Goal: Transaction & Acquisition: Download file/media

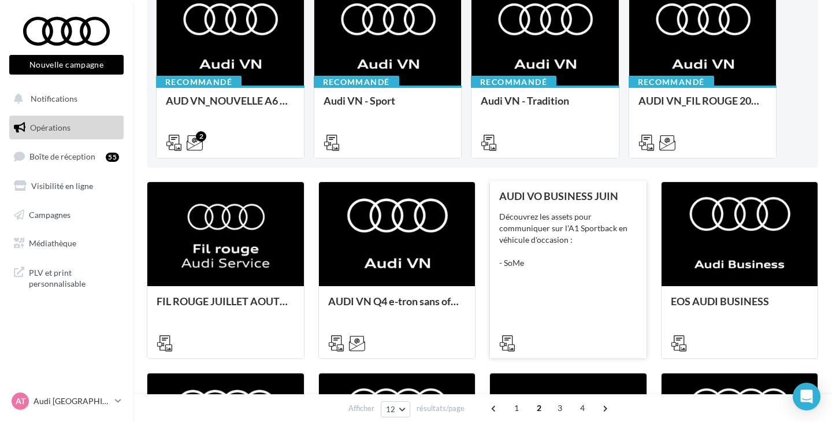
scroll to position [146, 0]
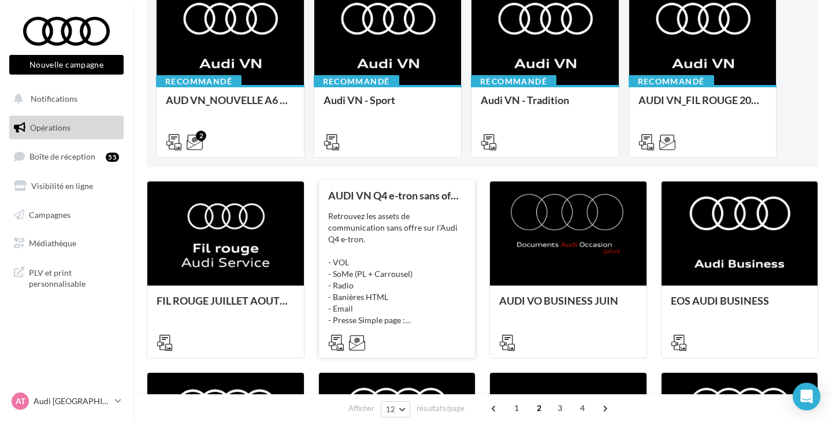
click at [413, 261] on div "Retrouvez les assets de communication sans offre sur l'Audi Q4 e-tron. - VOL - …" at bounding box center [397, 268] width 138 height 116
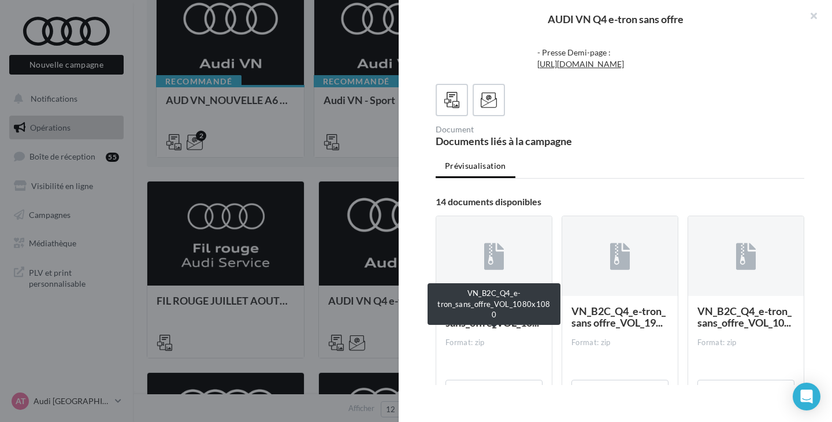
scroll to position [230, 0]
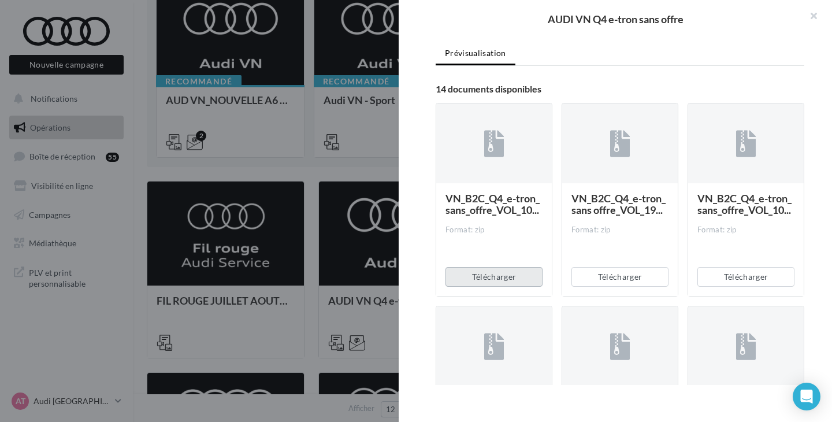
click at [496, 287] on button "Télécharger" at bounding box center [494, 277] width 97 height 20
click at [616, 287] on button "Télécharger" at bounding box center [620, 277] width 97 height 20
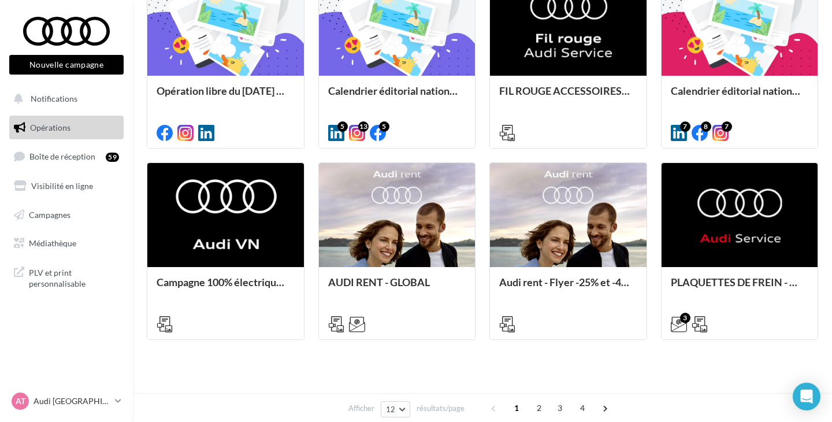
scroll to position [561, 0]
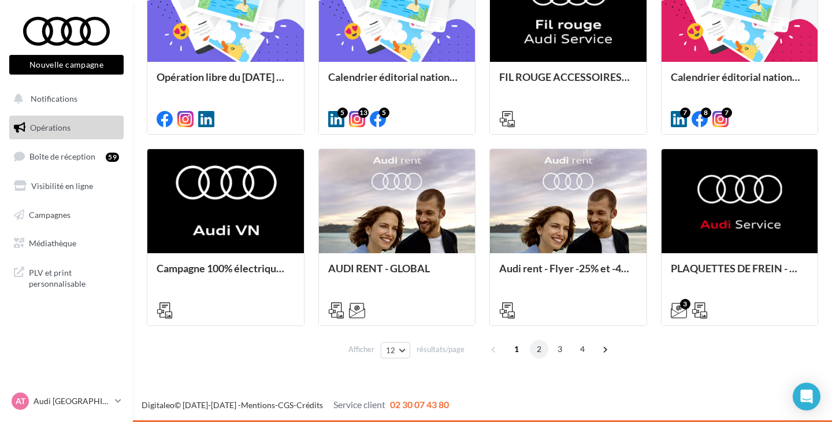
click at [538, 353] on span "2" at bounding box center [539, 349] width 18 height 18
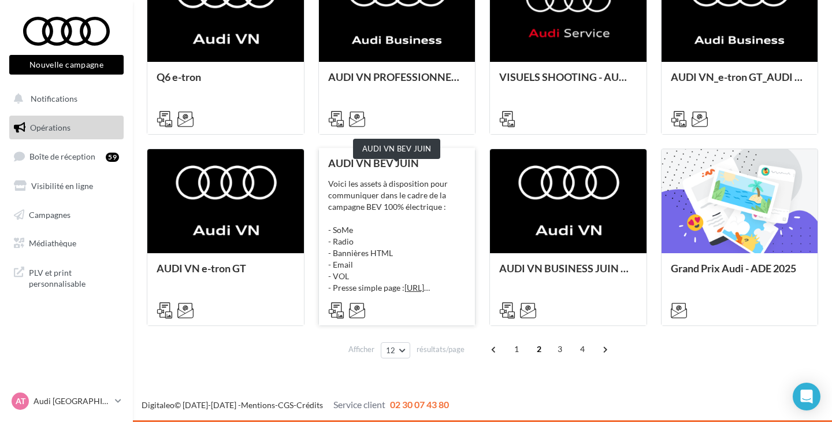
click at [390, 161] on div "AUDI VN BEV JUIN" at bounding box center [397, 163] width 138 height 12
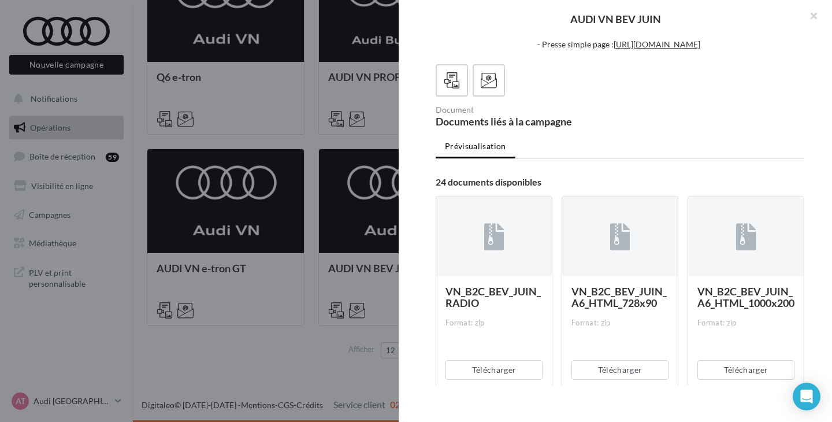
scroll to position [115, 0]
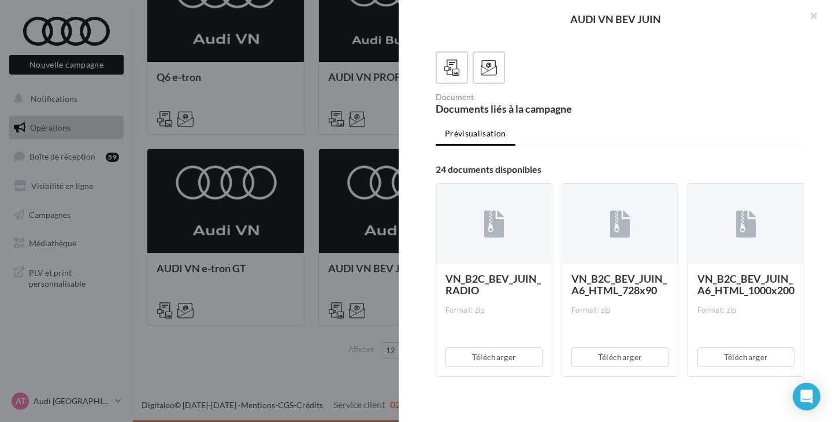
click at [338, 372] on div "AUDI VN BEV JUIN Description Voici les assets à disposition pour communiquer da…" at bounding box center [483, 372] width 672 height 0
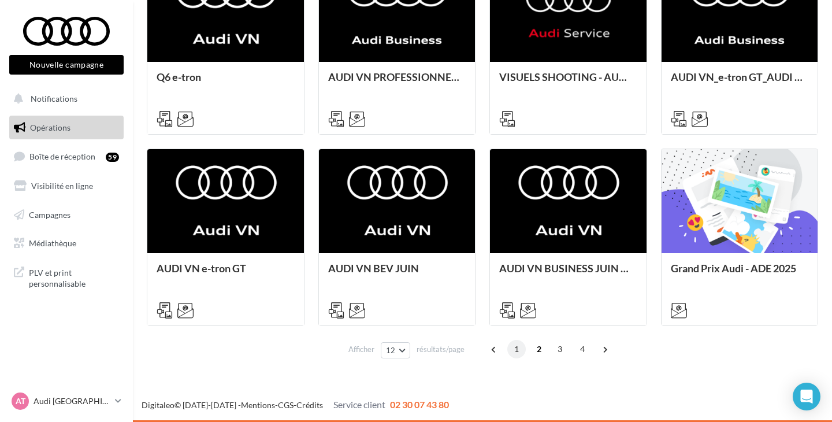
click at [513, 354] on span "1" at bounding box center [517, 349] width 18 height 18
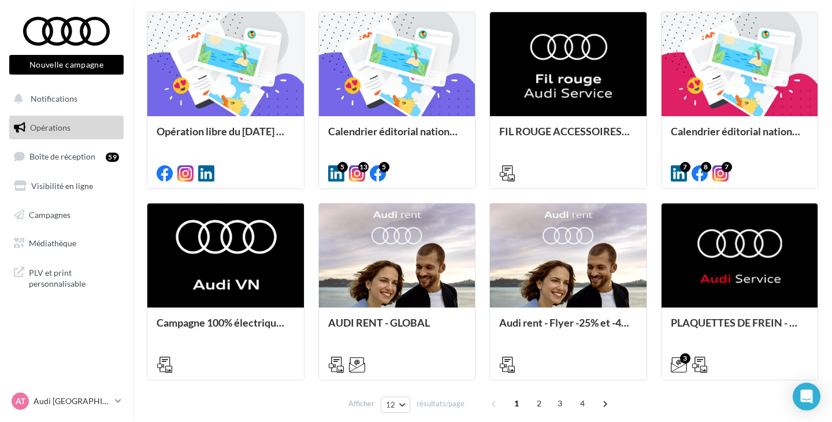
scroll to position [561, 0]
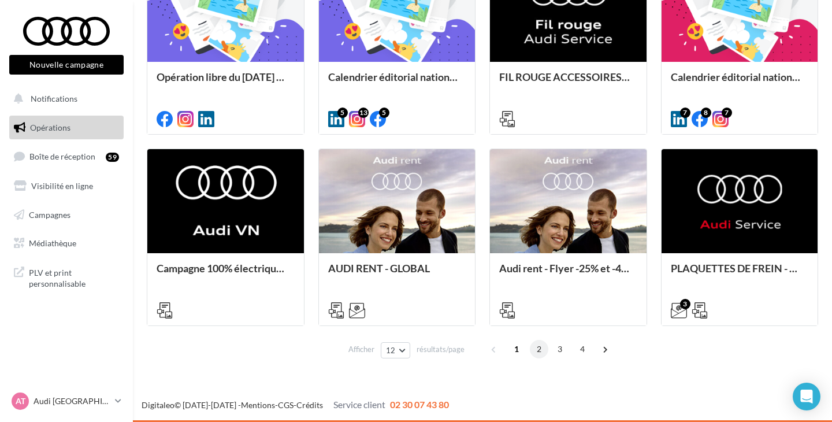
click at [532, 348] on span "2" at bounding box center [539, 349] width 18 height 18
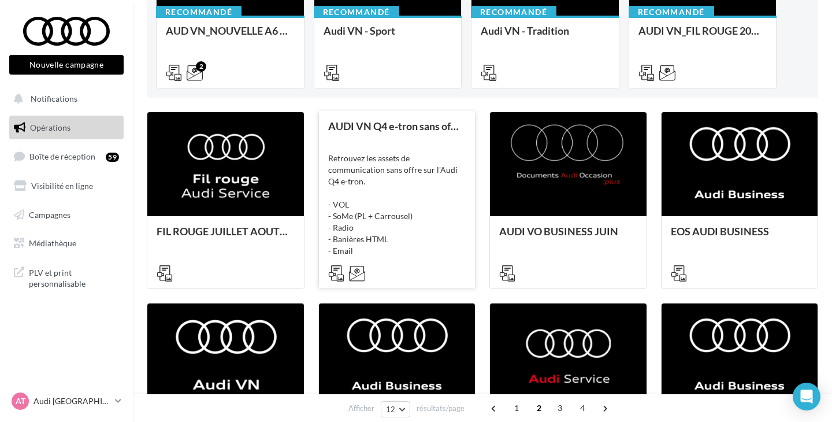
scroll to position [191, 0]
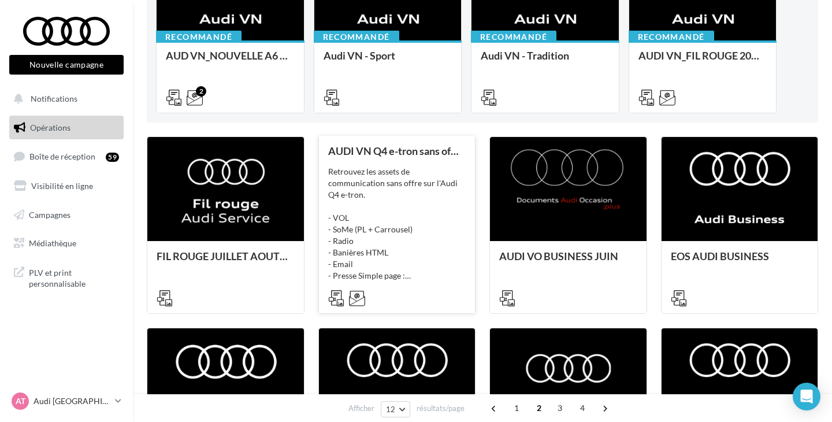
click at [416, 191] on div "Retrouvez les assets de communication sans offre sur l'Audi Q4 e-tron. - VOL - …" at bounding box center [397, 224] width 138 height 116
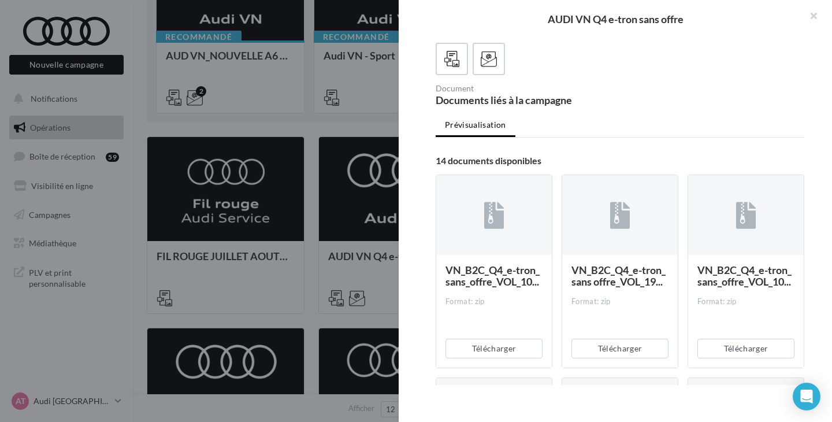
scroll to position [195, 0]
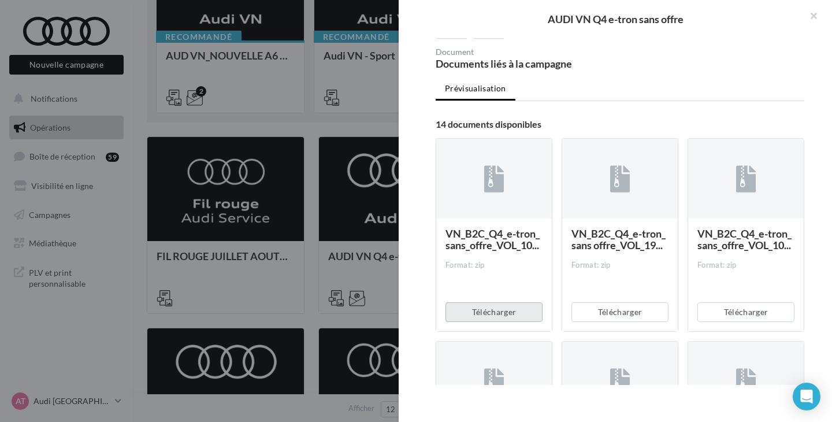
click at [494, 322] on button "Télécharger" at bounding box center [494, 312] width 97 height 20
click at [639, 322] on button "Télécharger" at bounding box center [620, 312] width 97 height 20
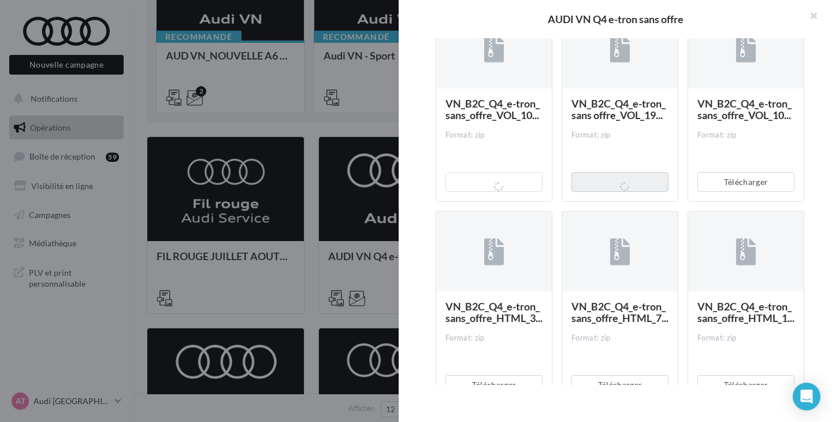
scroll to position [326, 0]
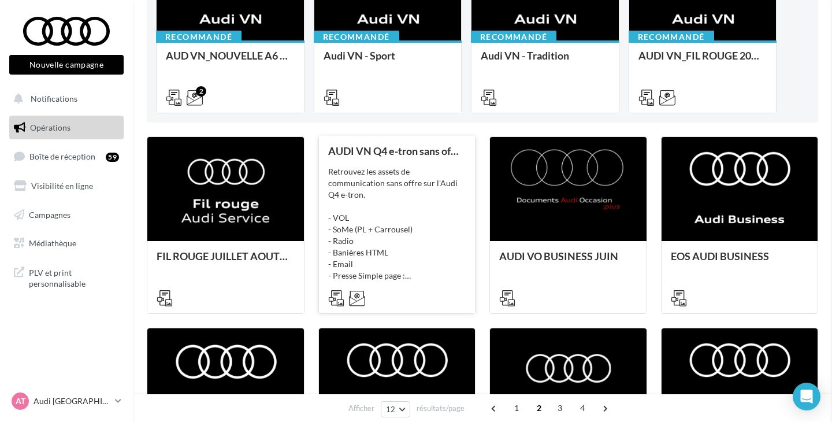
click at [379, 190] on div "Retrouvez les assets de communication sans offre sur l'Audi Q4 e-tron. - VOL - …" at bounding box center [397, 224] width 138 height 116
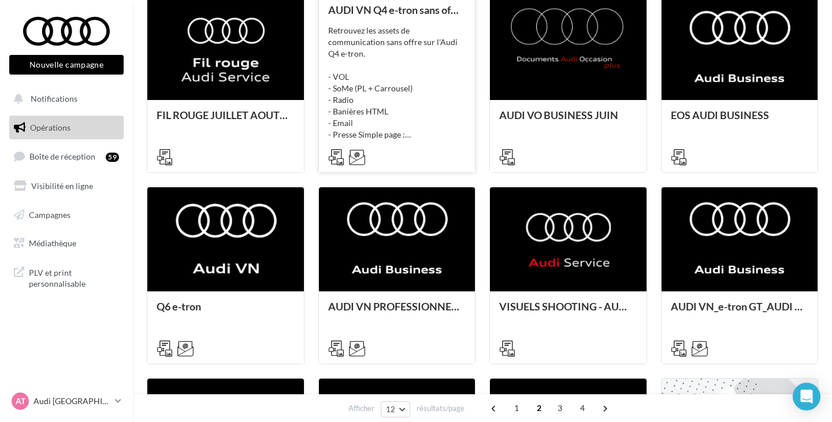
scroll to position [348, 0]
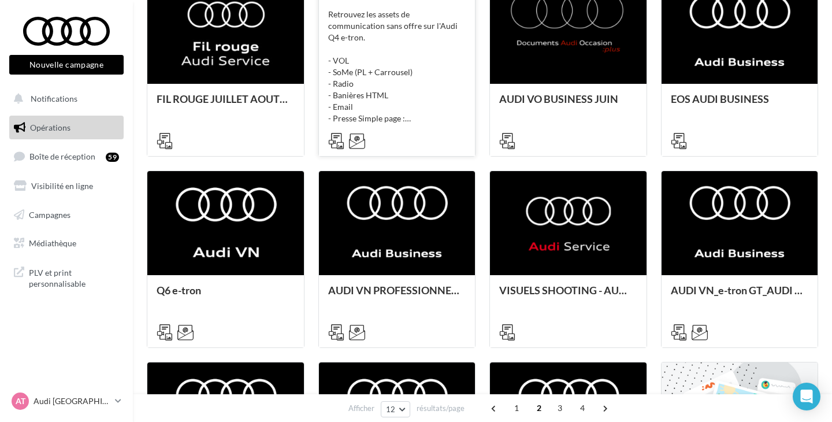
click at [443, 71] on div "Retrouvez les assets de communication sans offre sur l'Audi Q4 e-tron. - VOL - …" at bounding box center [397, 67] width 138 height 116
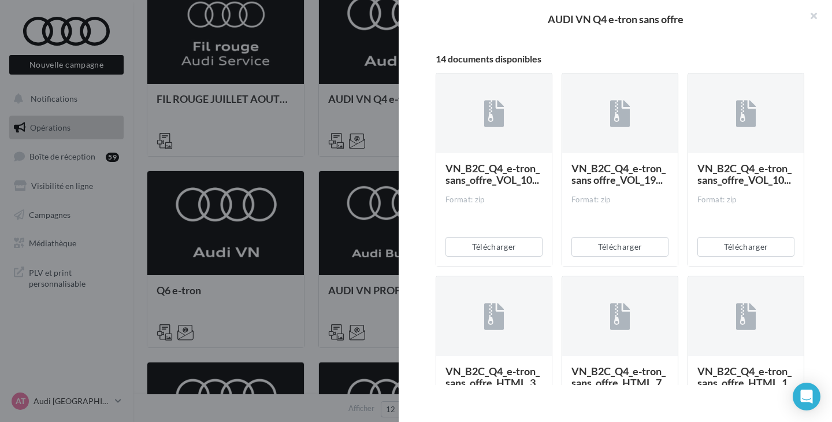
scroll to position [261, 0]
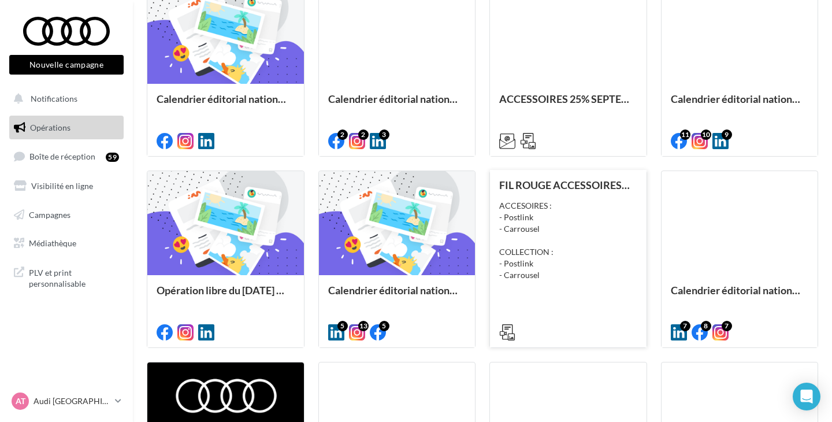
scroll to position [561, 0]
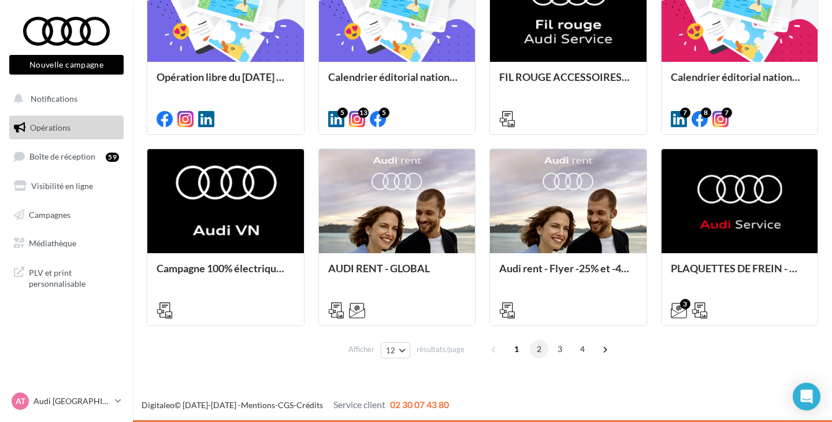
click at [534, 350] on span "2" at bounding box center [539, 349] width 18 height 18
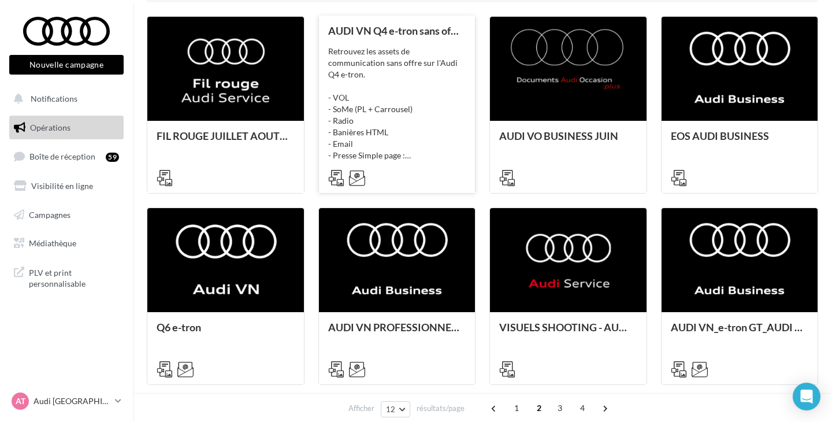
scroll to position [304, 0]
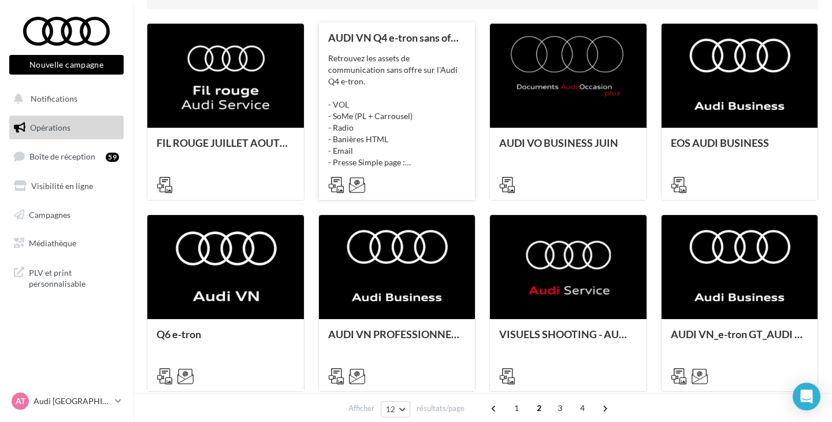
click at [427, 75] on div "Retrouvez les assets de communication sans offre sur l'Audi Q4 e-tron. - VOL - …" at bounding box center [397, 111] width 138 height 116
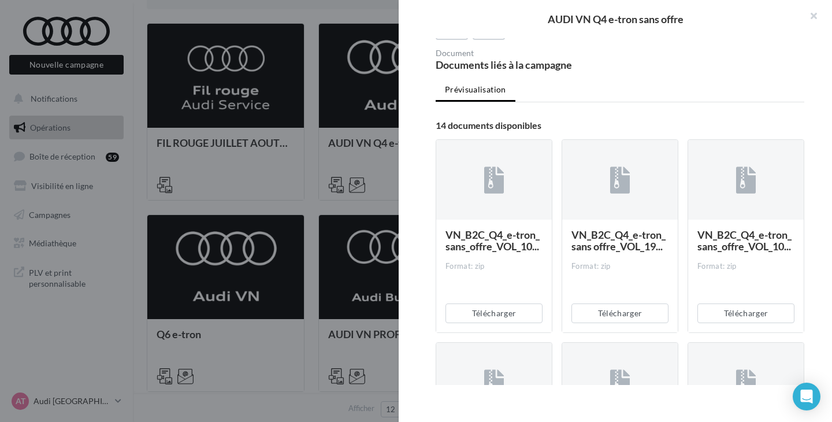
scroll to position [194, 0]
click at [490, 323] on button "Télécharger" at bounding box center [494, 313] width 97 height 20
click at [238, 162] on div at bounding box center [416, 211] width 832 height 422
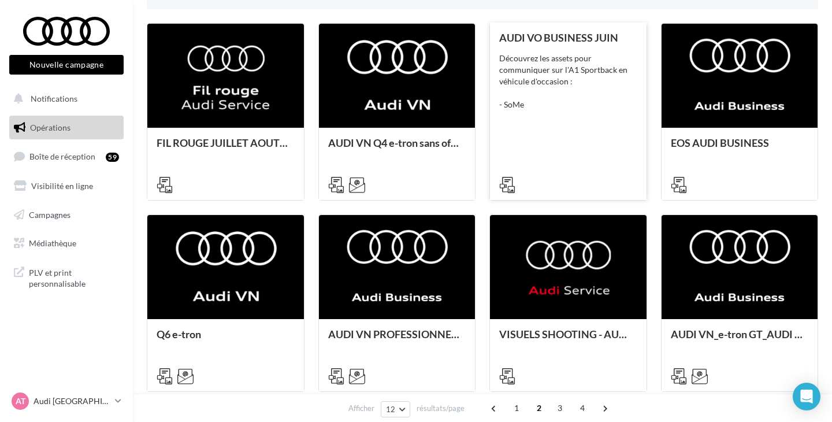
click at [561, 114] on div "AUDI VO BUSINESS JUIN Découvrez les assets pour communiquer sur l'A1 Sportback …" at bounding box center [568, 111] width 138 height 158
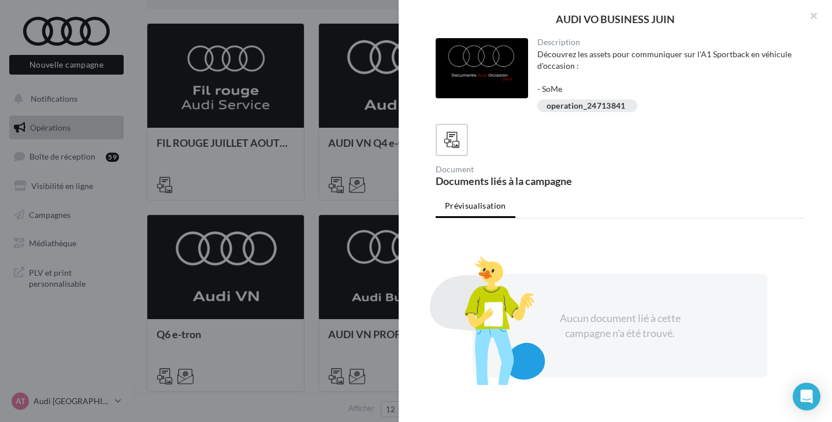
click at [386, 238] on div at bounding box center [416, 211] width 832 height 422
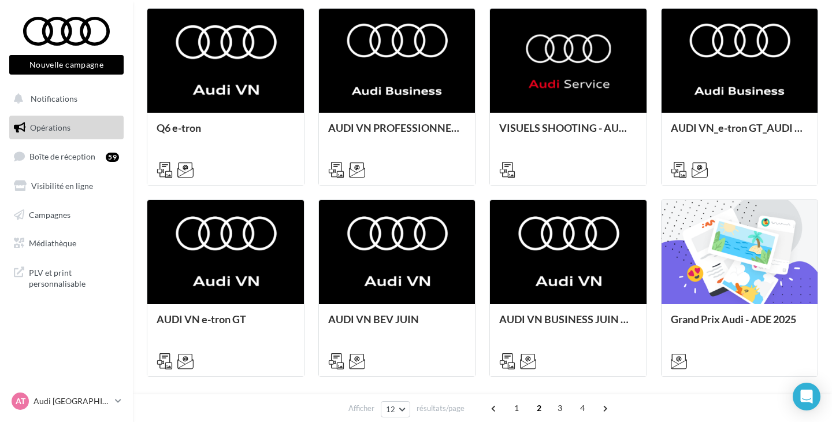
scroll to position [532, 0]
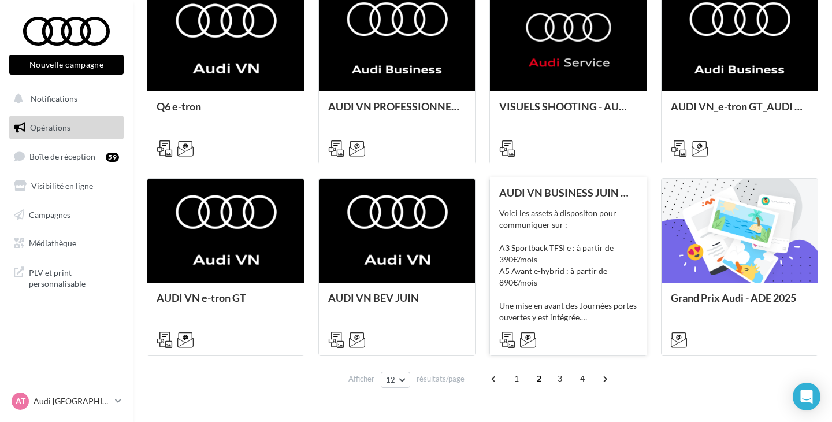
click at [571, 266] on div "Voici les assets à dispositon pour communiquer sur : A3 Sportback TFSI e : à pa…" at bounding box center [568, 266] width 138 height 116
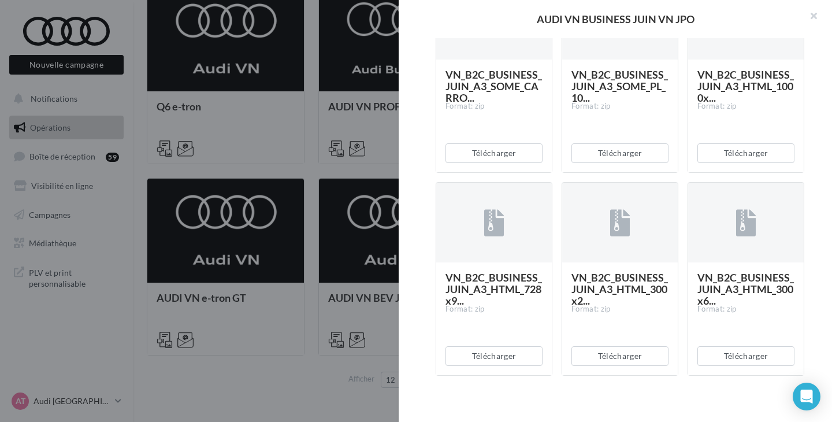
scroll to position [980, 0]
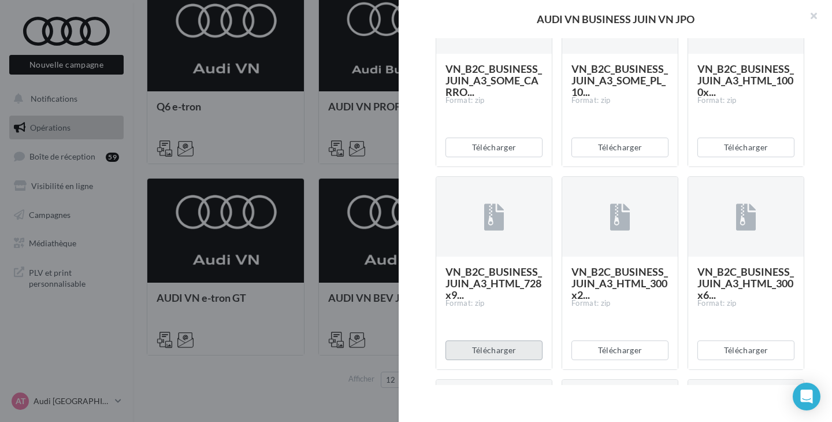
click at [502, 346] on button "Télécharger" at bounding box center [494, 350] width 97 height 20
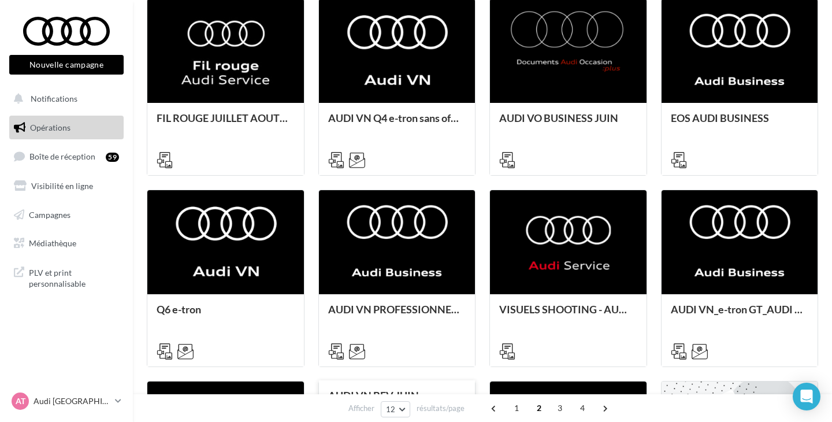
scroll to position [326, 0]
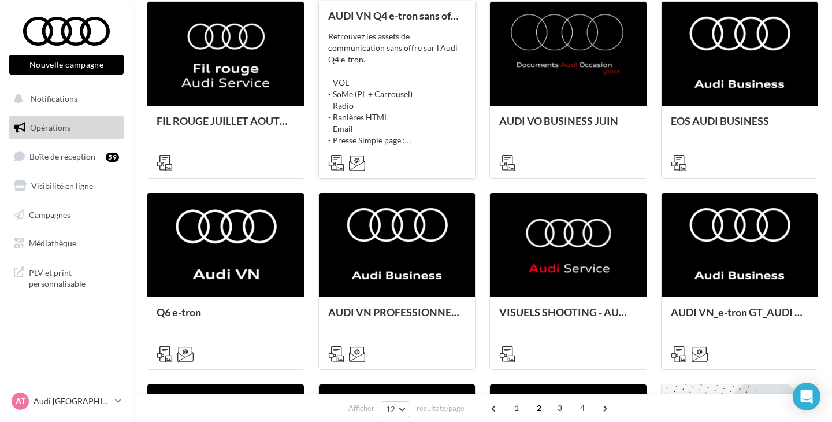
click at [420, 108] on div "Retrouvez les assets de communication sans offre sur l'Audi Q4 e-tron. - VOL - …" at bounding box center [397, 89] width 138 height 116
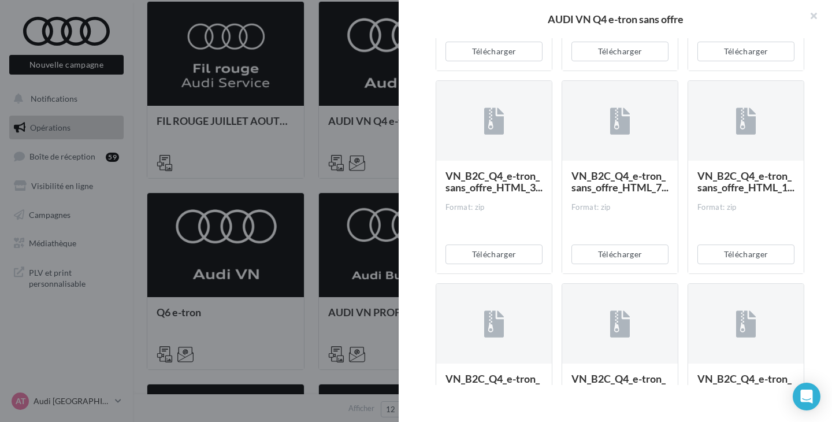
scroll to position [460, 0]
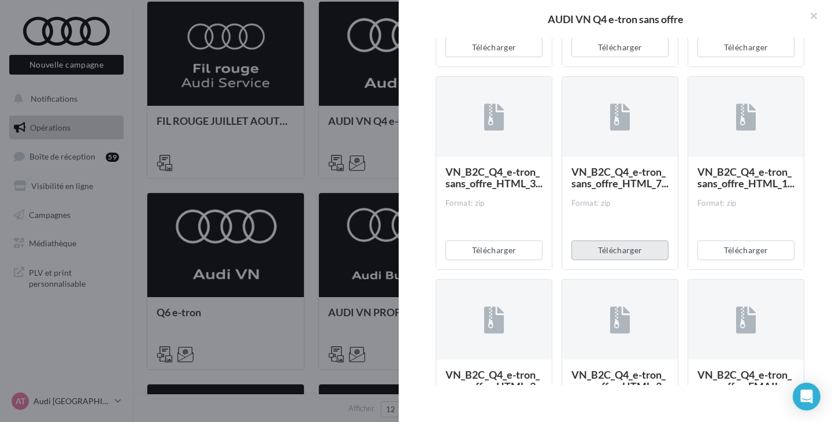
click at [614, 260] on button "Télécharger" at bounding box center [620, 250] width 97 height 20
click at [616, 260] on button "Télécharger" at bounding box center [620, 250] width 97 height 20
click at [508, 260] on button "Télécharger" at bounding box center [494, 250] width 97 height 20
click at [492, 260] on button "Télécharger" at bounding box center [494, 250] width 97 height 20
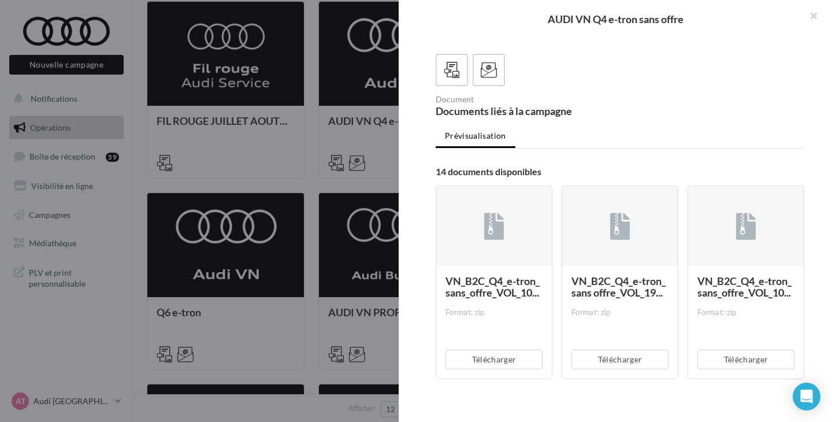
scroll to position [215, 0]
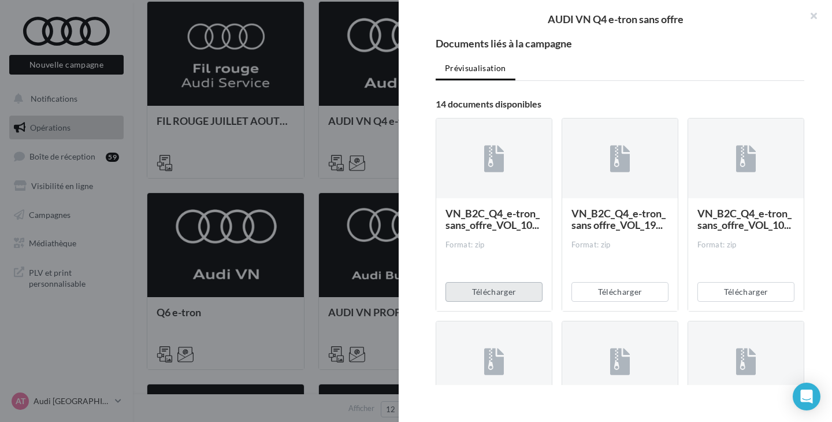
click at [494, 302] on button "Télécharger" at bounding box center [494, 292] width 97 height 20
click at [739, 302] on button "Télécharger" at bounding box center [746, 292] width 97 height 20
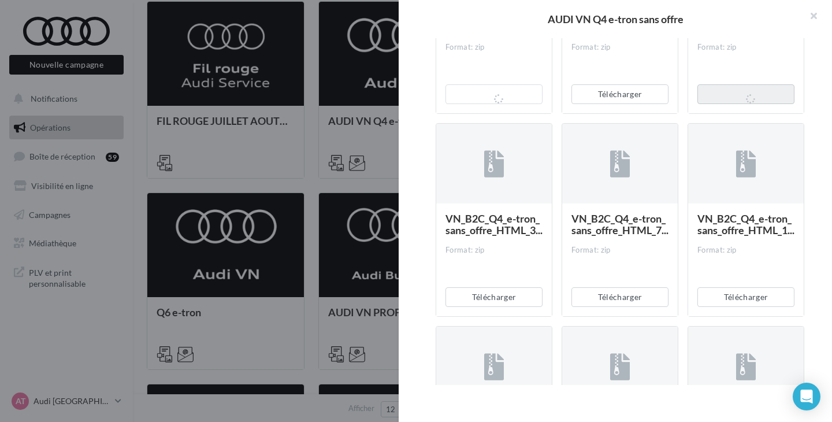
scroll to position [413, 0]
click at [621, 306] on button "Télécharger" at bounding box center [620, 297] width 97 height 20
click at [814, 19] on button "button" at bounding box center [809, 17] width 46 height 35
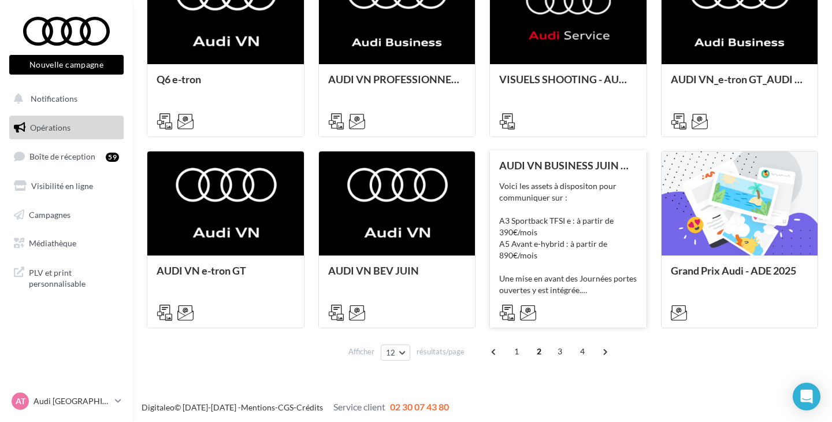
scroll to position [561, 0]
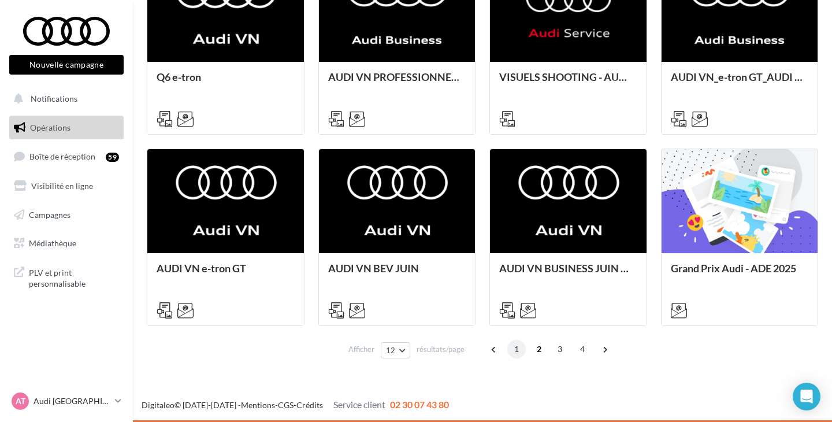
click at [521, 356] on span "1" at bounding box center [517, 349] width 18 height 18
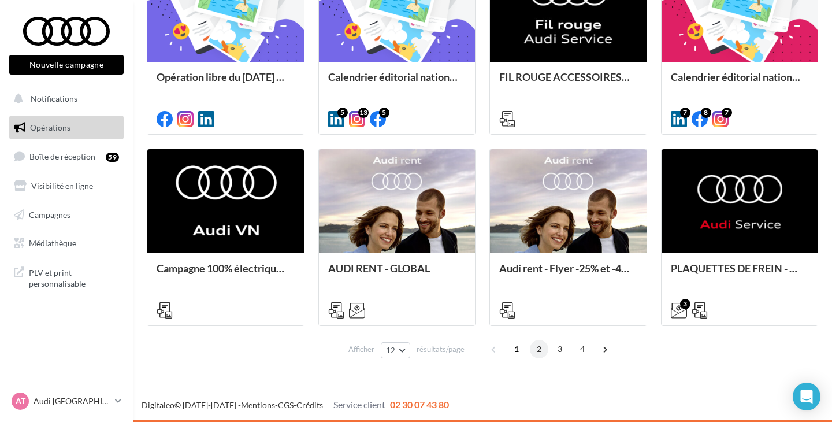
click at [538, 351] on span "2" at bounding box center [539, 349] width 18 height 18
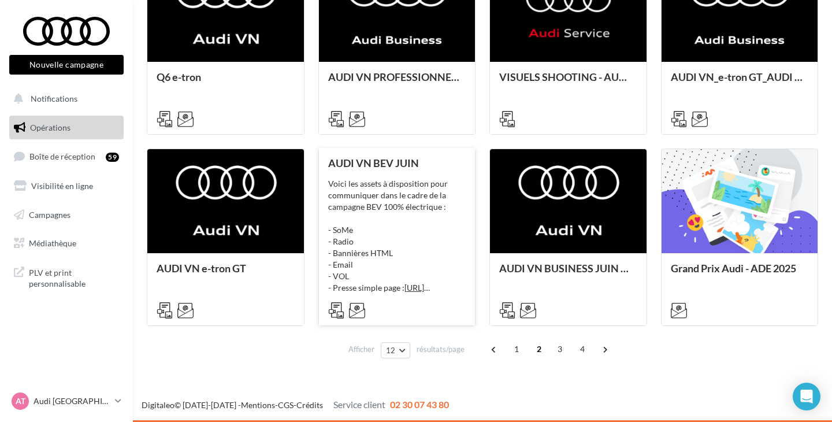
click at [372, 259] on div "Voici les assets à disposition pour communiquer dans le cadre de la [PERSON_NAM…" at bounding box center [397, 236] width 138 height 116
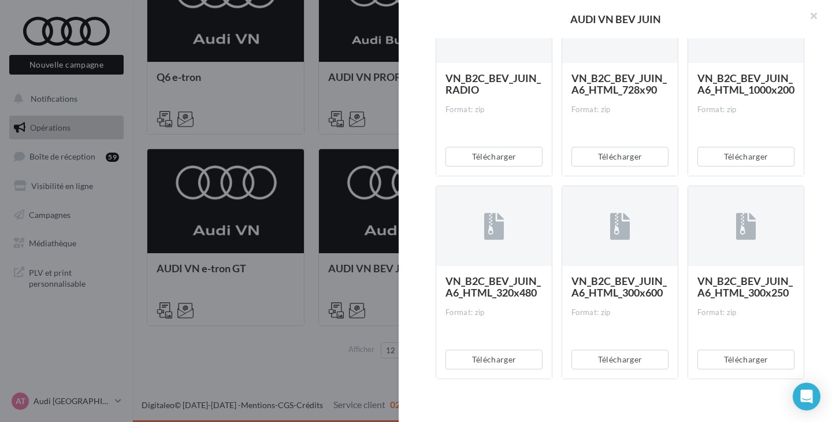
scroll to position [317, 0]
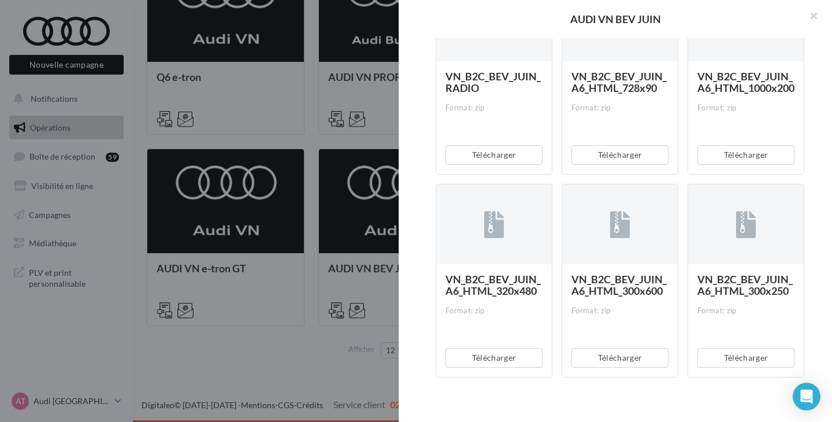
click at [291, 358] on div at bounding box center [416, 211] width 832 height 422
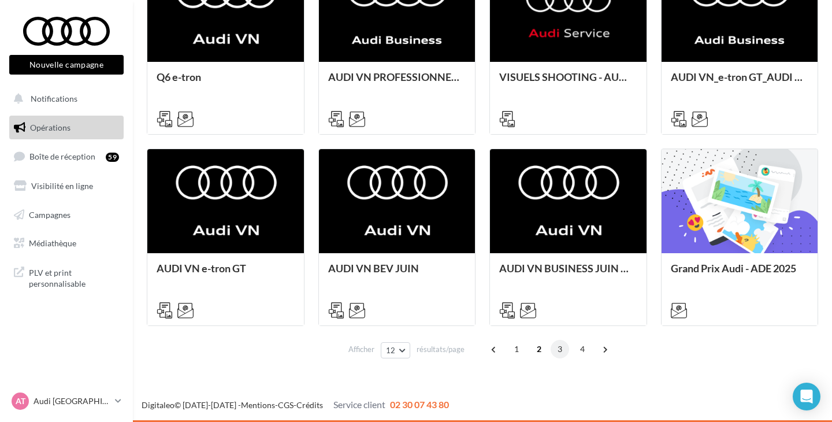
click at [561, 352] on span "3" at bounding box center [560, 349] width 18 height 18
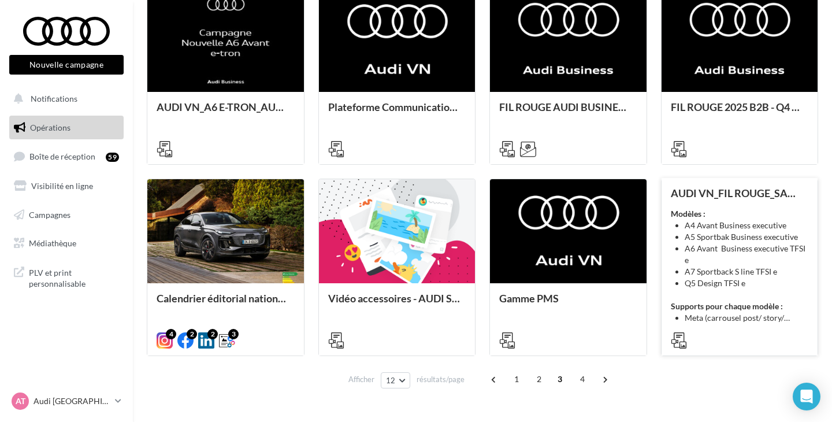
scroll to position [533, 0]
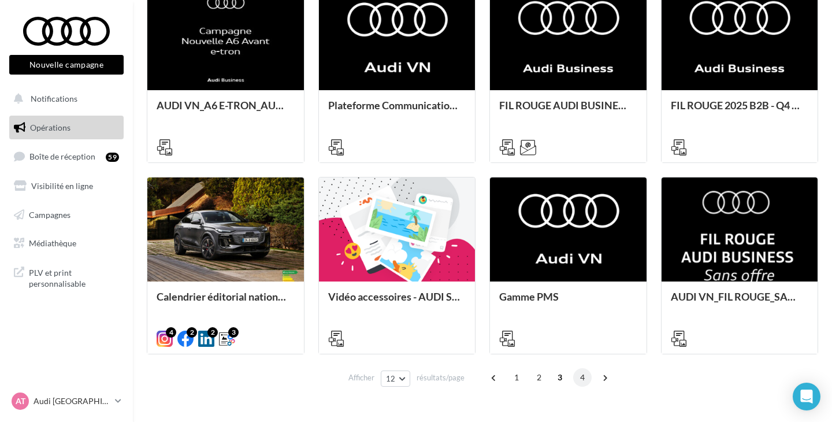
click at [578, 380] on span "4" at bounding box center [582, 377] width 18 height 18
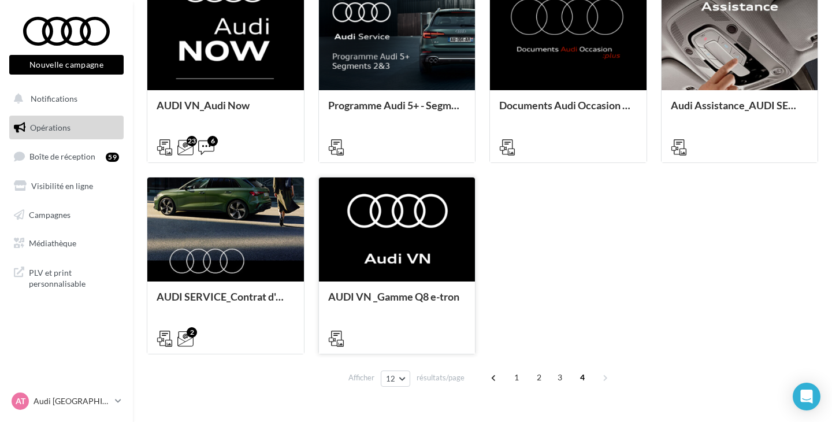
click at [394, 245] on div at bounding box center [397, 229] width 157 height 105
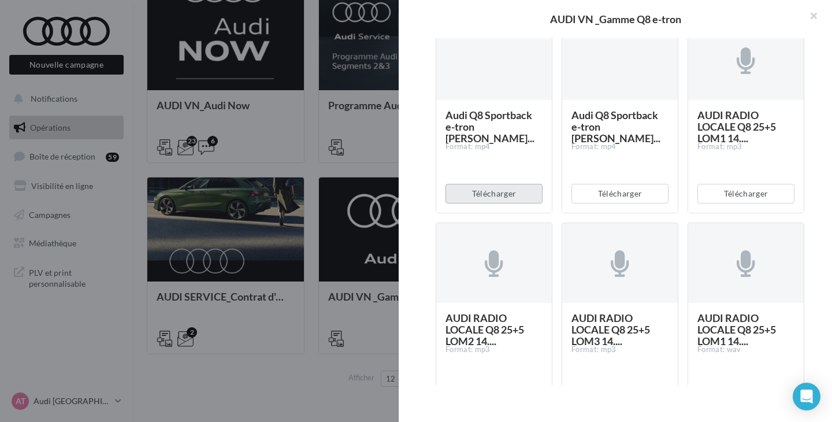
scroll to position [410, 0]
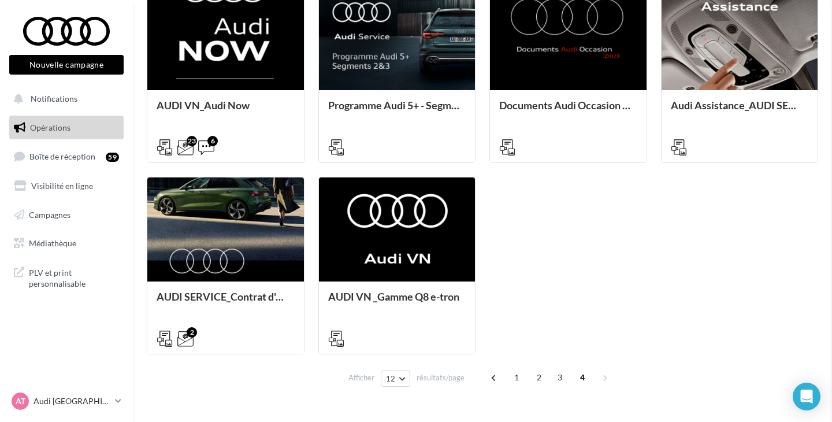
click at [511, 376] on span "1" at bounding box center [517, 377] width 18 height 18
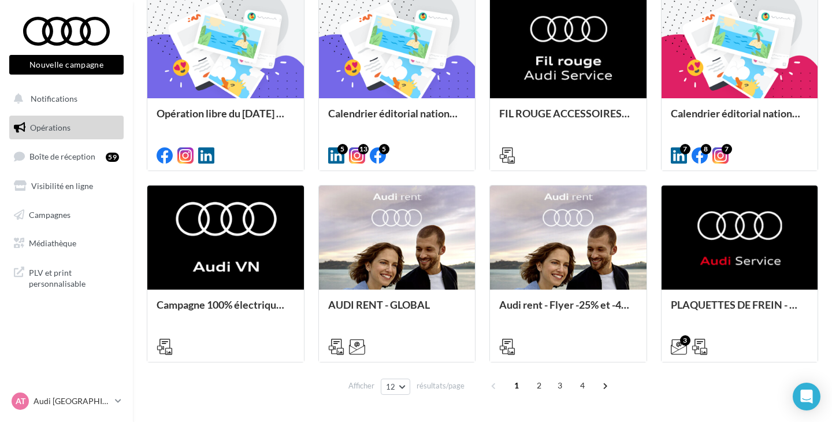
scroll to position [554, 0]
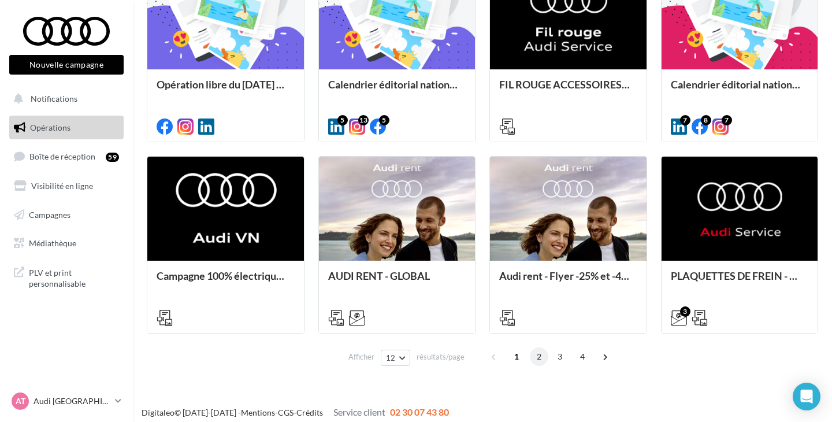
click at [537, 358] on span "2" at bounding box center [539, 356] width 18 height 18
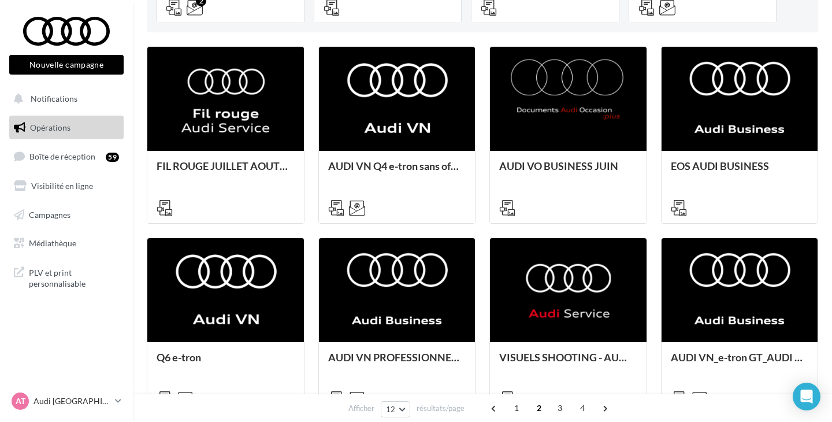
scroll to position [315, 0]
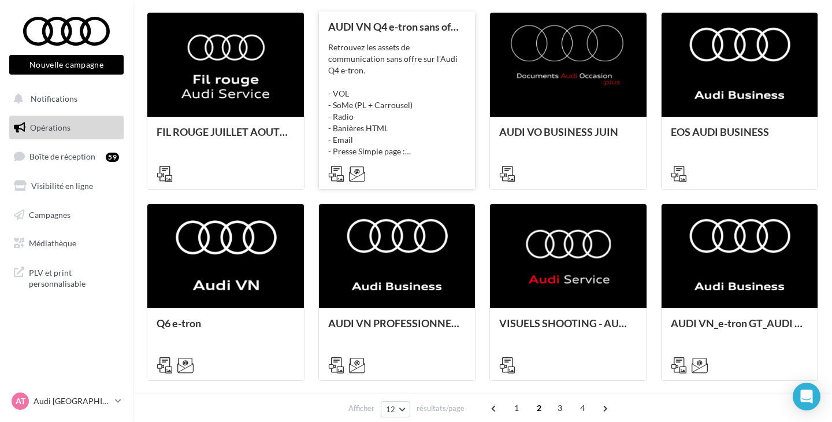
click at [420, 84] on div "Retrouvez les assets de communication sans offre sur l'Audi Q4 e-tron. - VOL - …" at bounding box center [397, 100] width 138 height 116
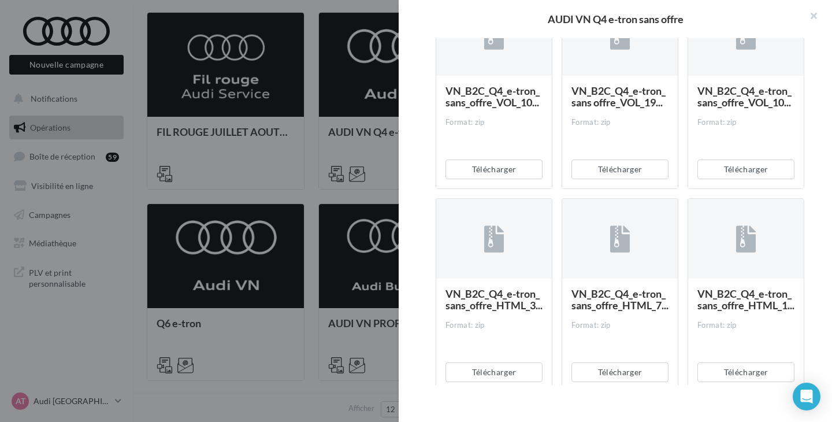
scroll to position [362, 0]
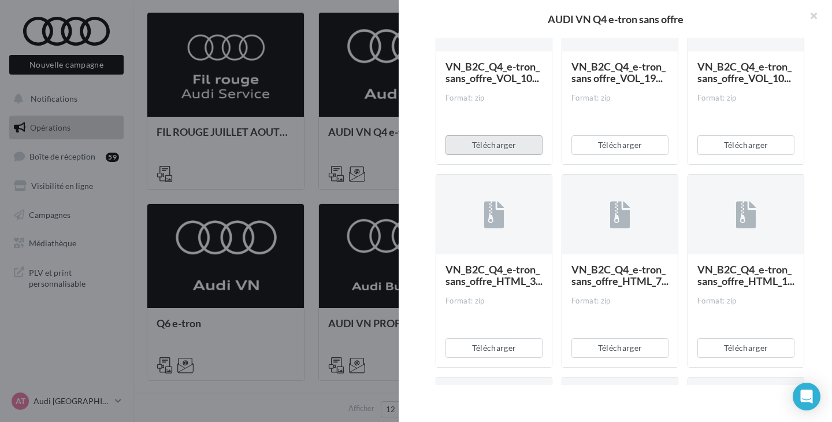
click at [521, 155] on button "Télécharger" at bounding box center [494, 145] width 97 height 20
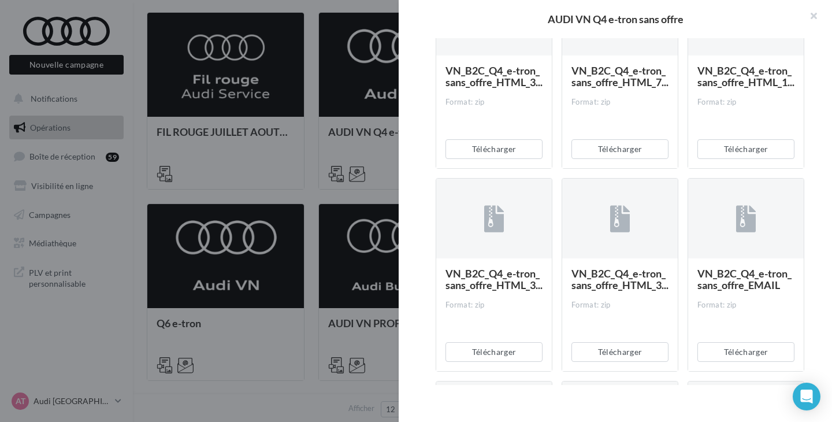
scroll to position [631, 0]
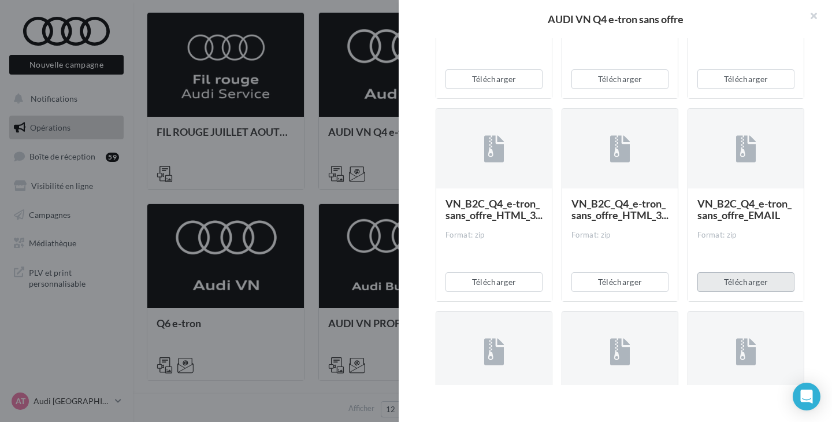
click at [740, 292] on button "Télécharger" at bounding box center [746, 282] width 97 height 20
click at [818, 16] on button "button" at bounding box center [809, 17] width 46 height 35
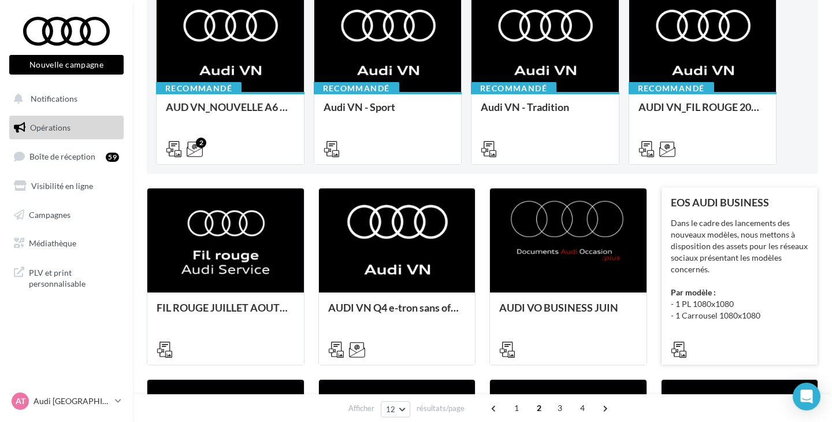
scroll to position [0, 0]
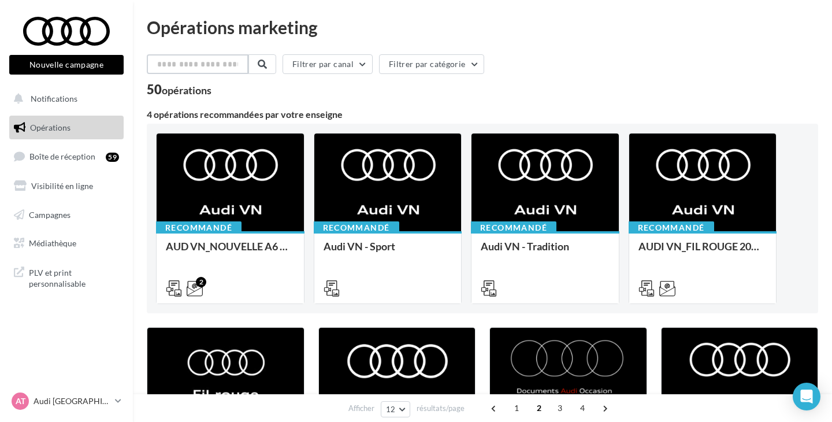
click at [231, 69] on input "text" at bounding box center [198, 64] width 102 height 20
type input "*"
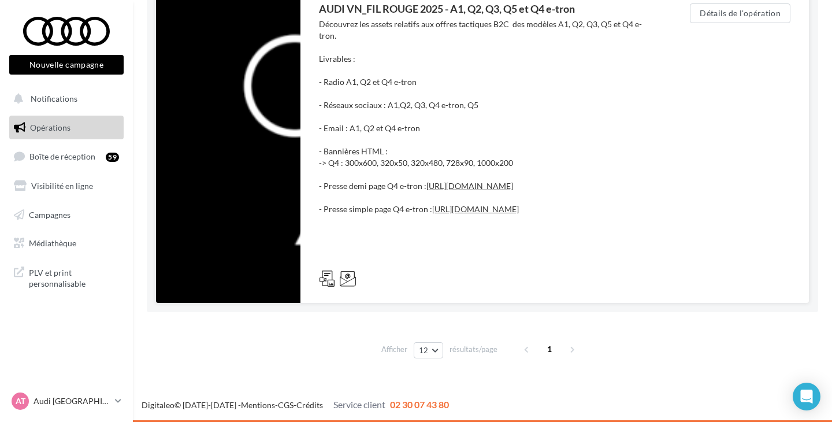
scroll to position [197, 0]
type input "**"
click at [459, 105] on div "Découvrez les assets relatifs aux offres tactiques B2C des modèles A1, Q2, Q3, …" at bounding box center [481, 139] width 325 height 243
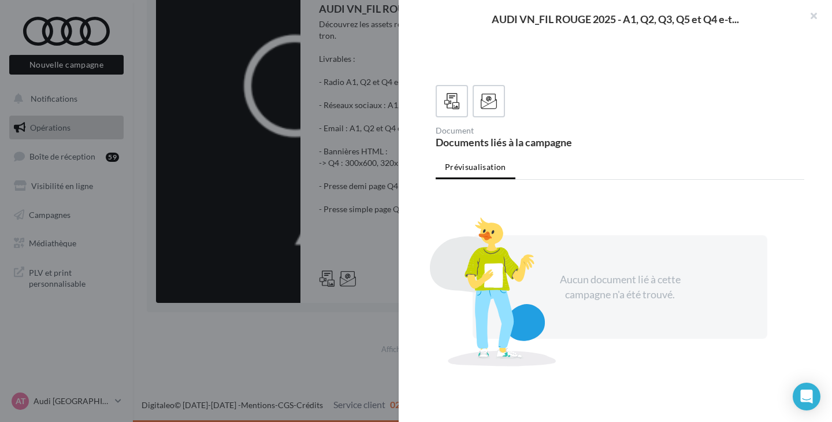
scroll to position [0, 0]
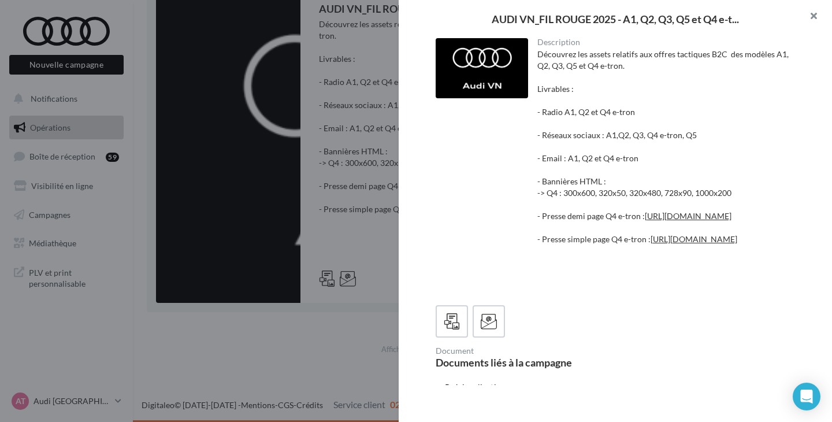
click at [818, 18] on button "button" at bounding box center [809, 17] width 46 height 35
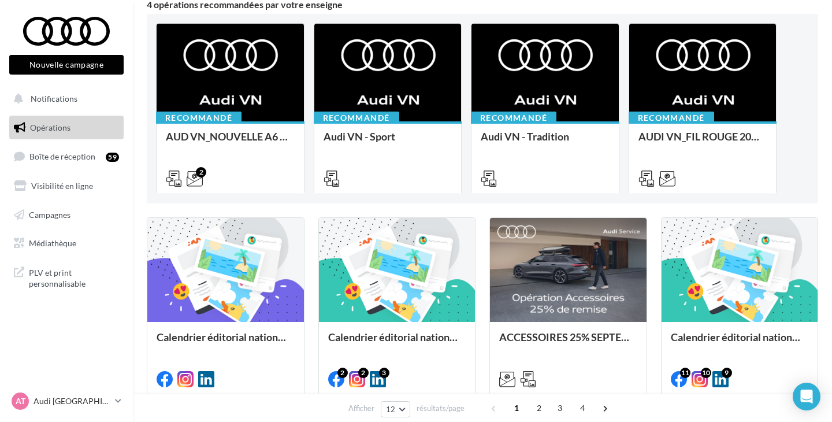
scroll to position [147, 0]
